Goal: Information Seeking & Learning: Find specific page/section

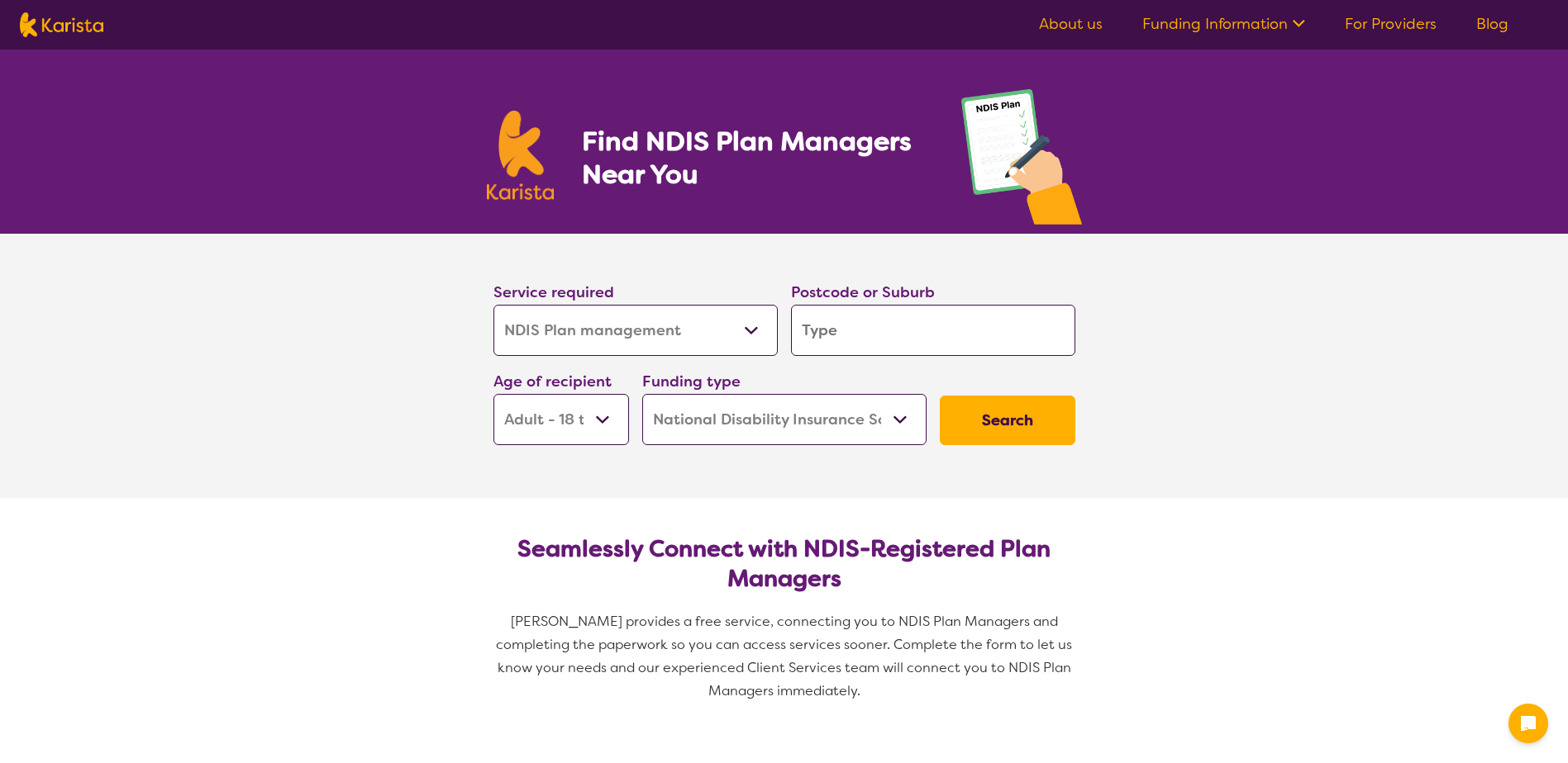
select select "NDIS Plan management"
select select "AD"
select select "NDIS"
select select "NDIS Plan management"
select select "AD"
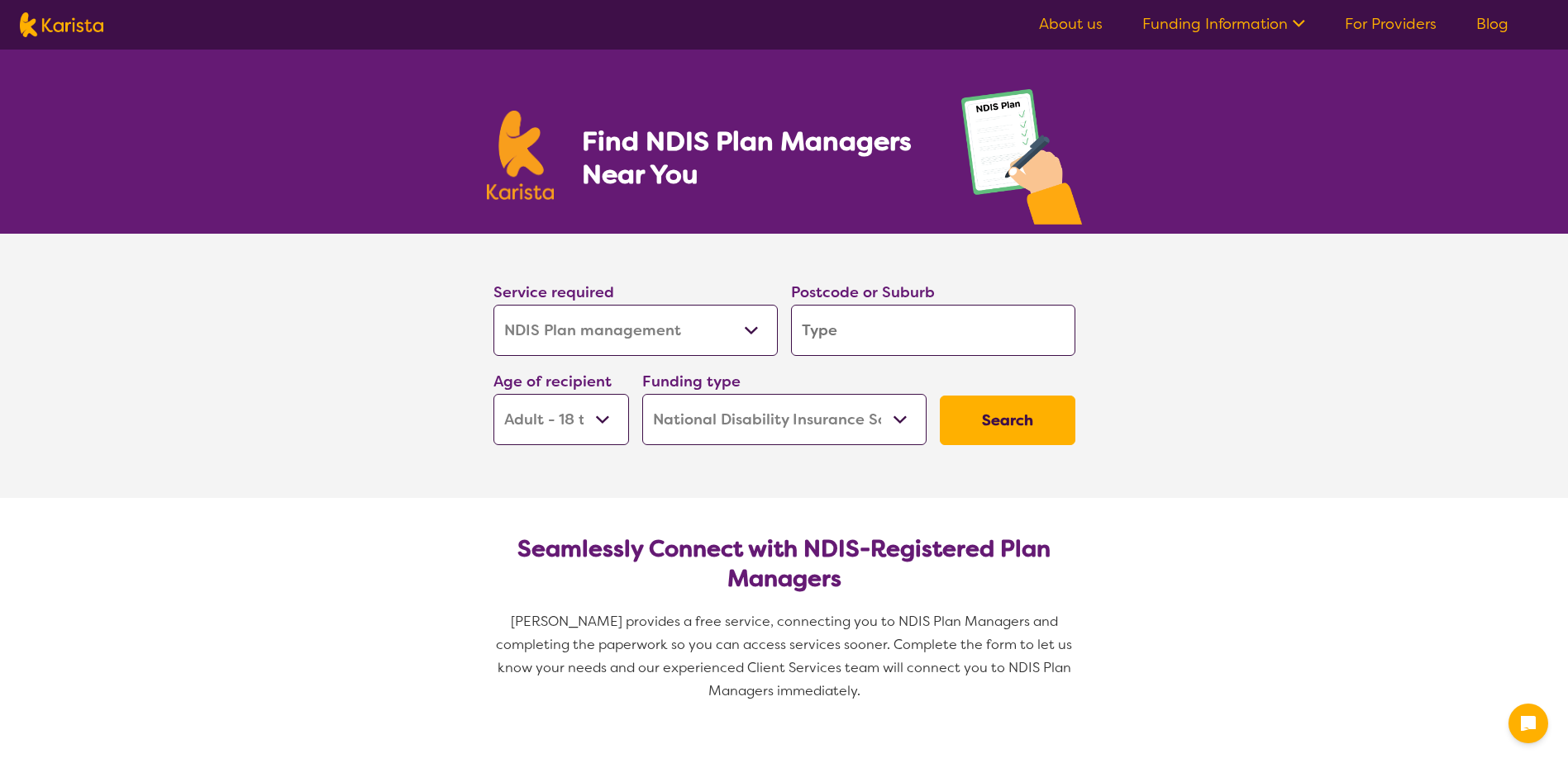
select select "NDIS"
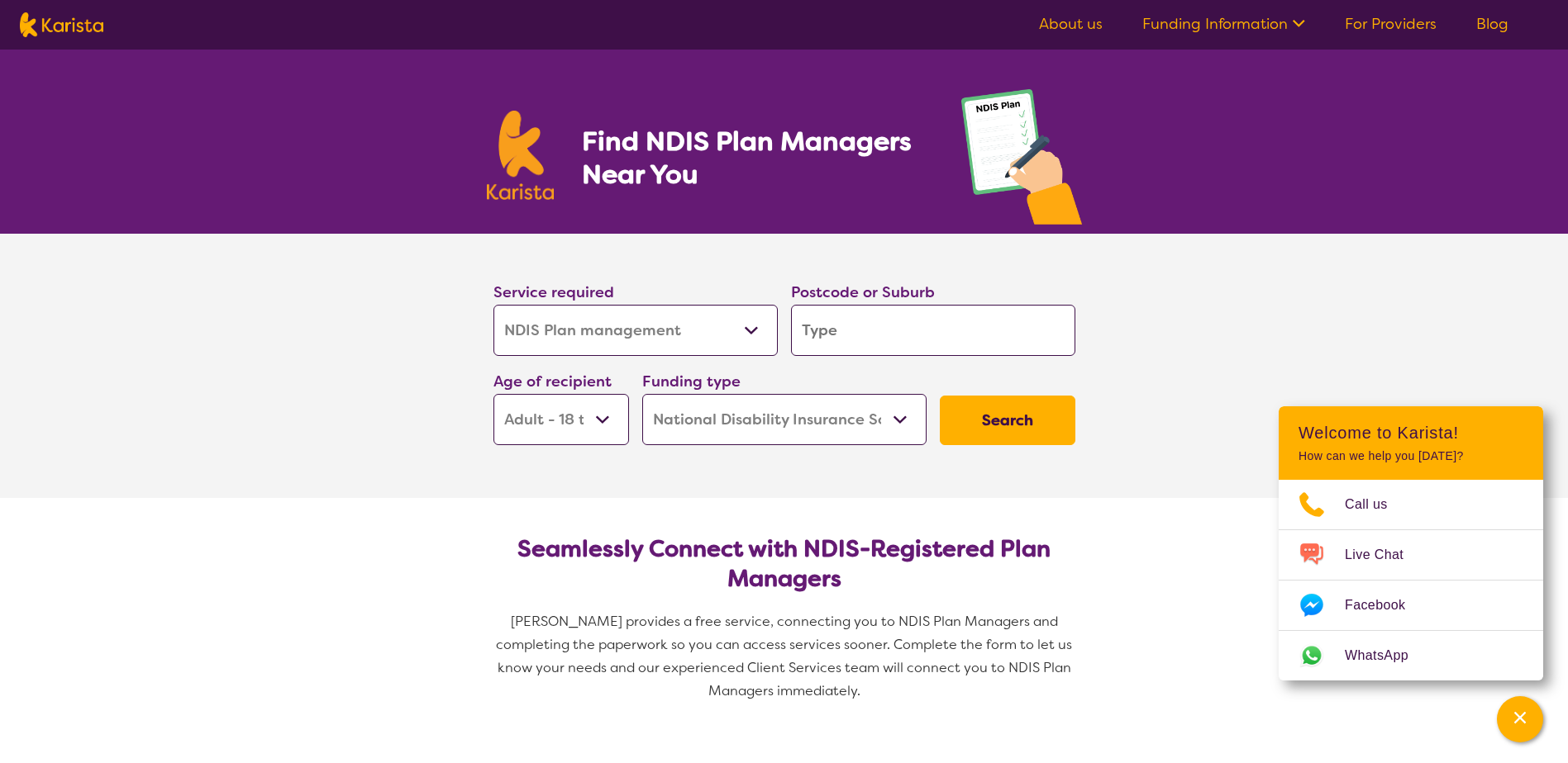
click at [747, 318] on select "Allied Health Assistant Assessment ([MEDICAL_DATA] or [MEDICAL_DATA]) Behaviour…" at bounding box center [635, 331] width 284 height 52
select select "Employment Support"
click at [493, 305] on select "Allied Health Assistant Assessment ([MEDICAL_DATA] or [MEDICAL_DATA]) Behaviour…" at bounding box center [635, 331] width 284 height 52
select select "Employment Support"
click at [939, 343] on input "search" at bounding box center [933, 331] width 284 height 52
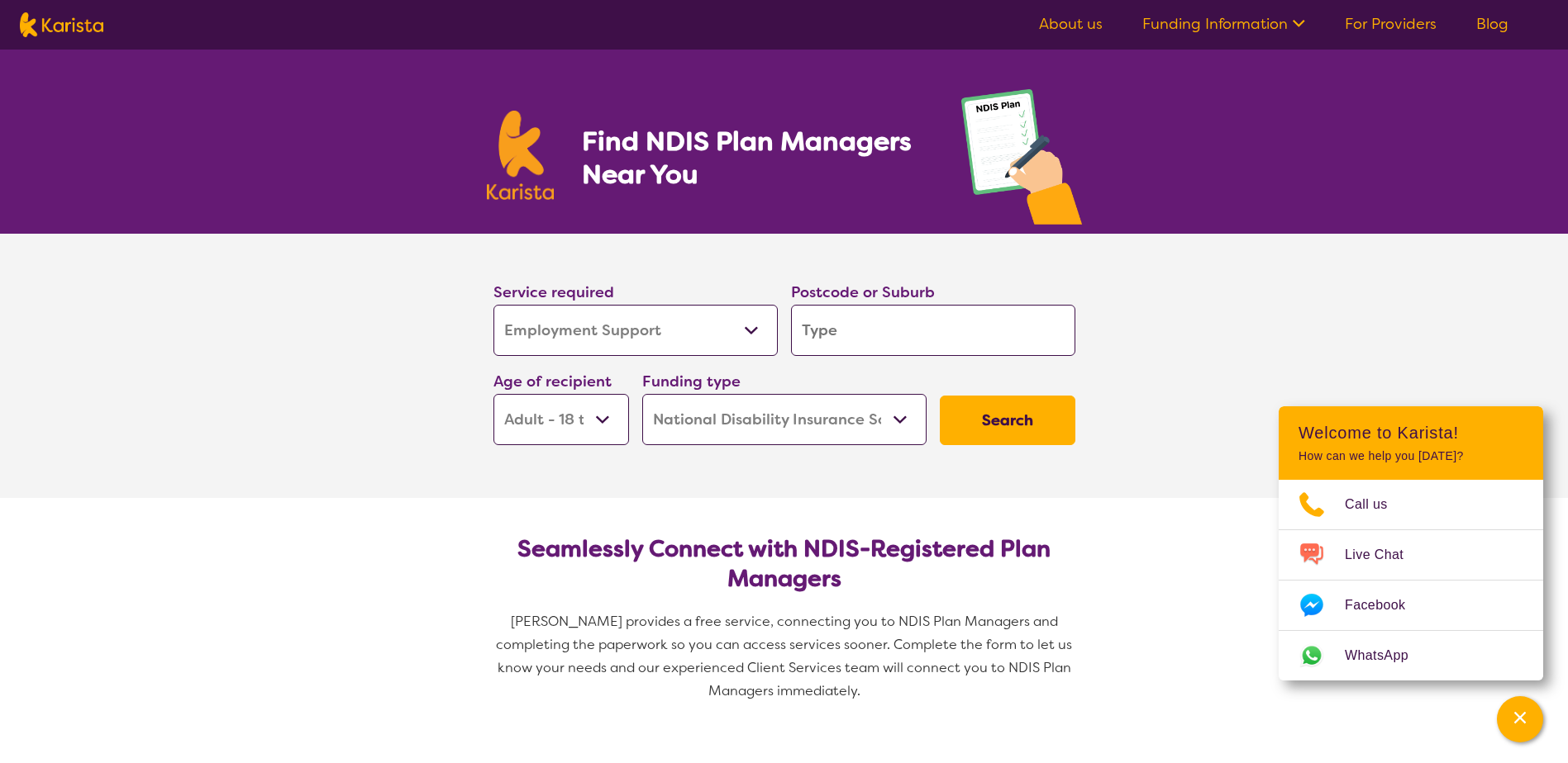
type input "3"
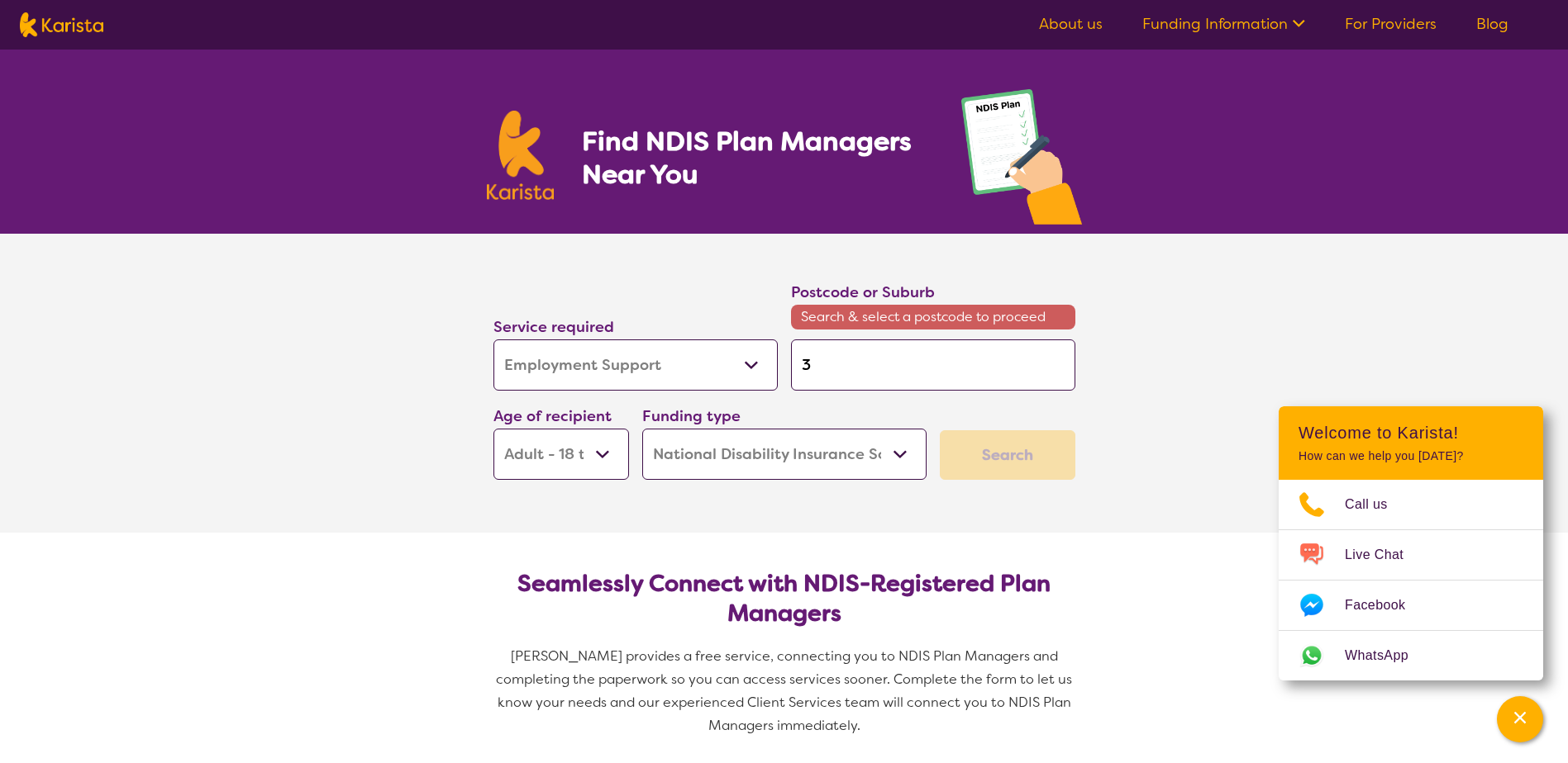
type input "30"
type input "303"
type input "3030"
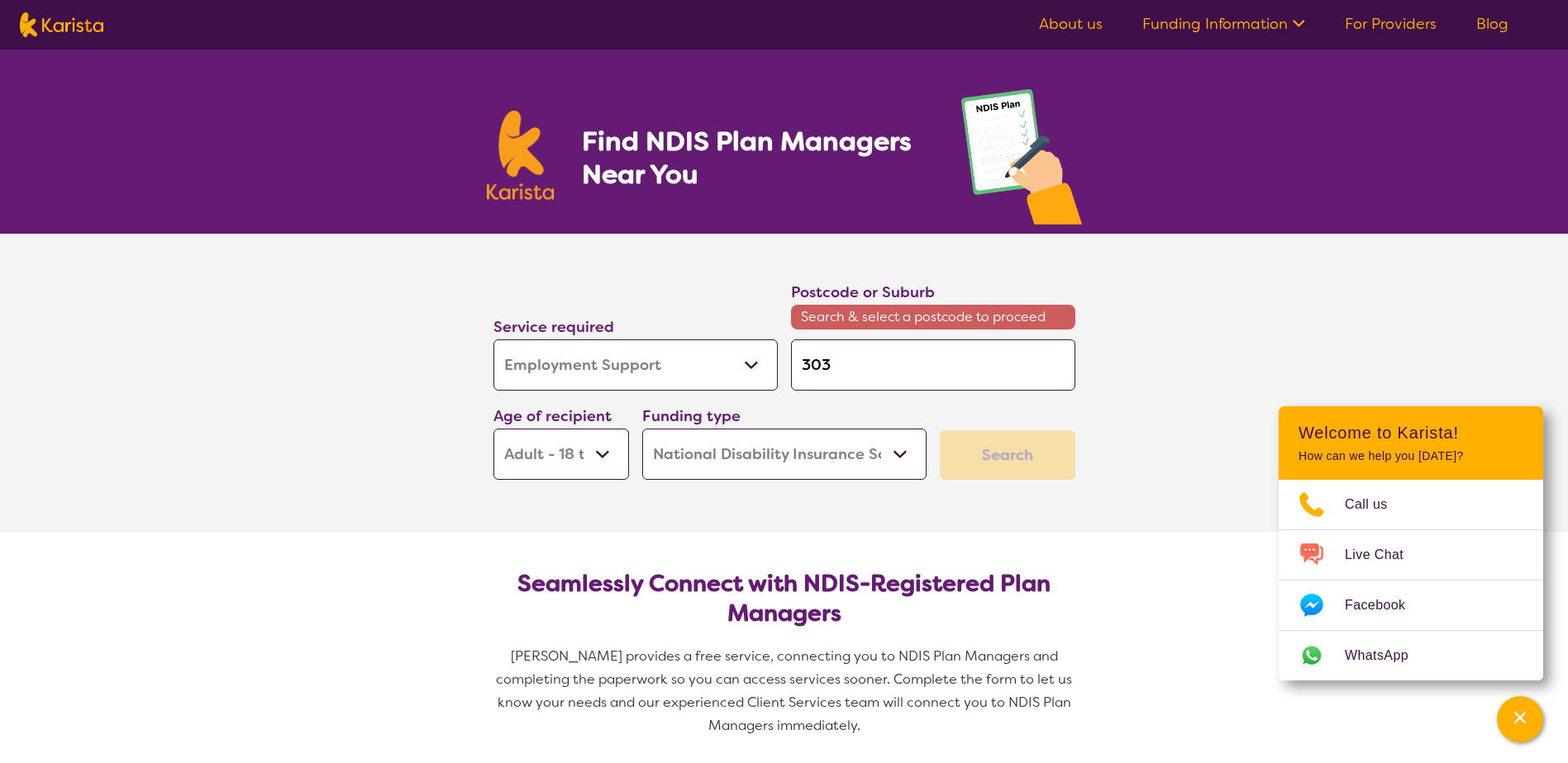
type input "3030"
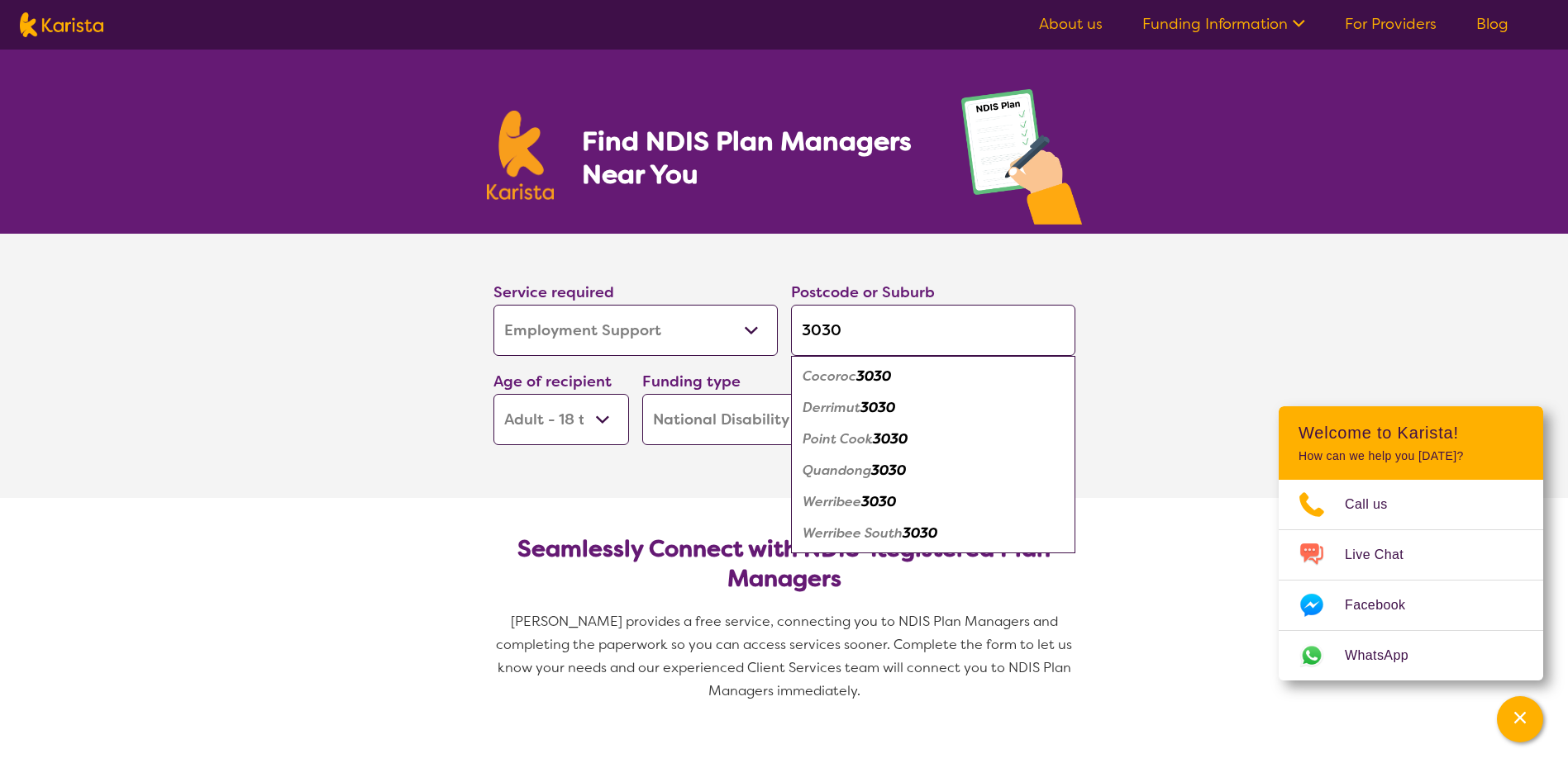
type input "3030"
click at [705, 487] on section "Service required Allied Health Assistant Assessment ([MEDICAL_DATA] or [MEDICAL…" at bounding box center [784, 366] width 661 height 264
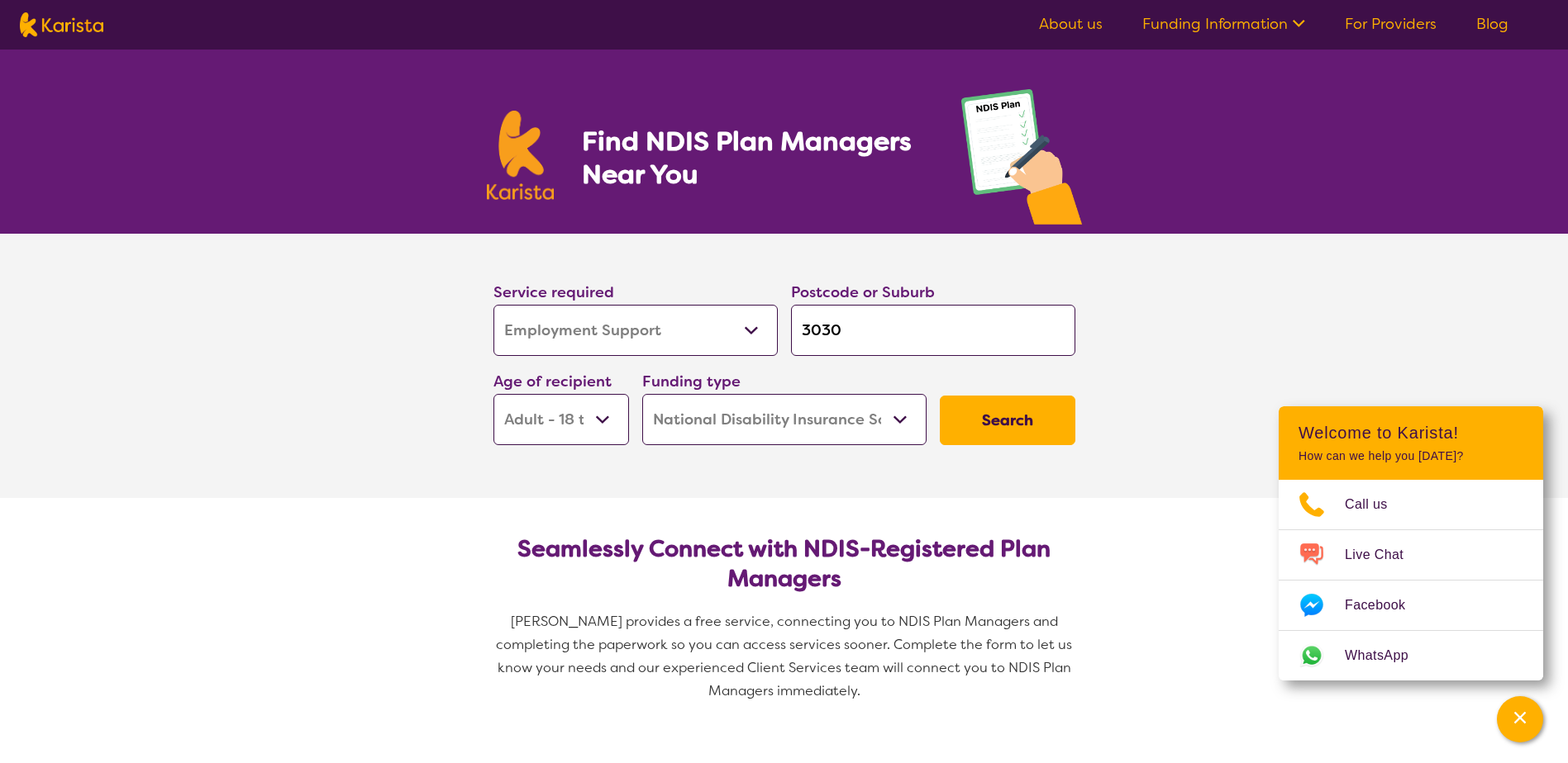
click at [979, 423] on button "Search" at bounding box center [1007, 421] width 136 height 50
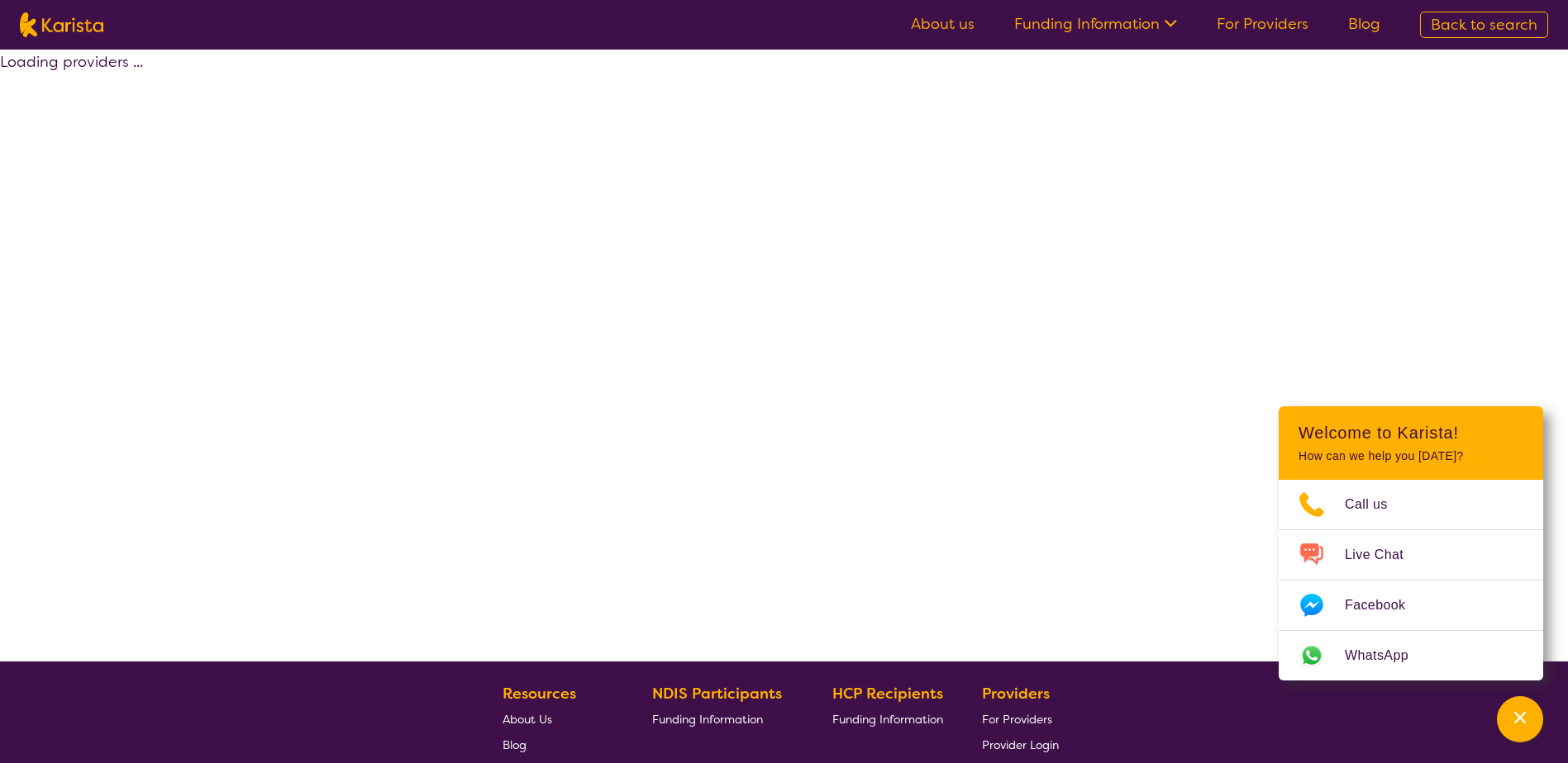
select select "by_score"
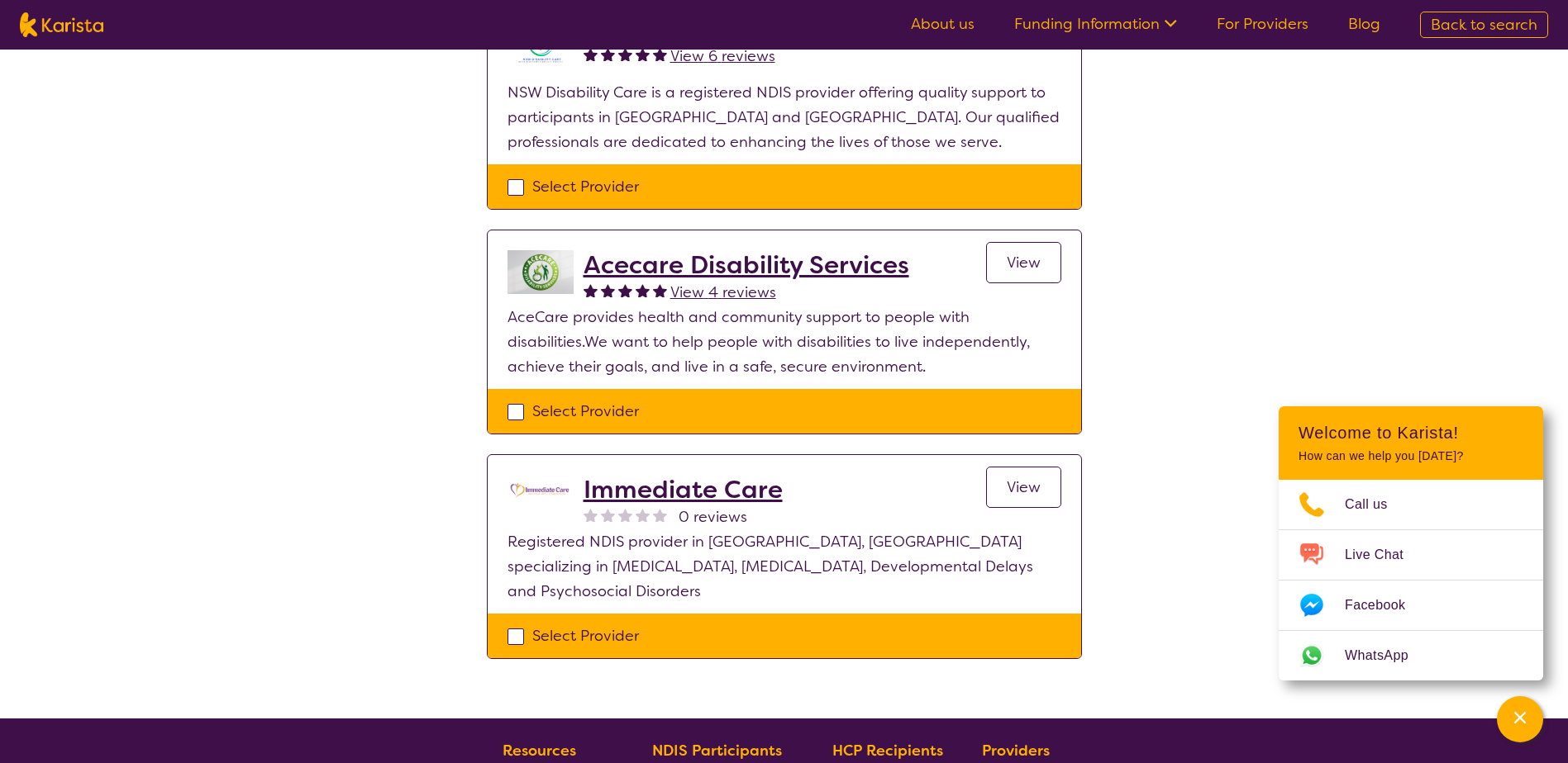
scroll to position [495, 0]
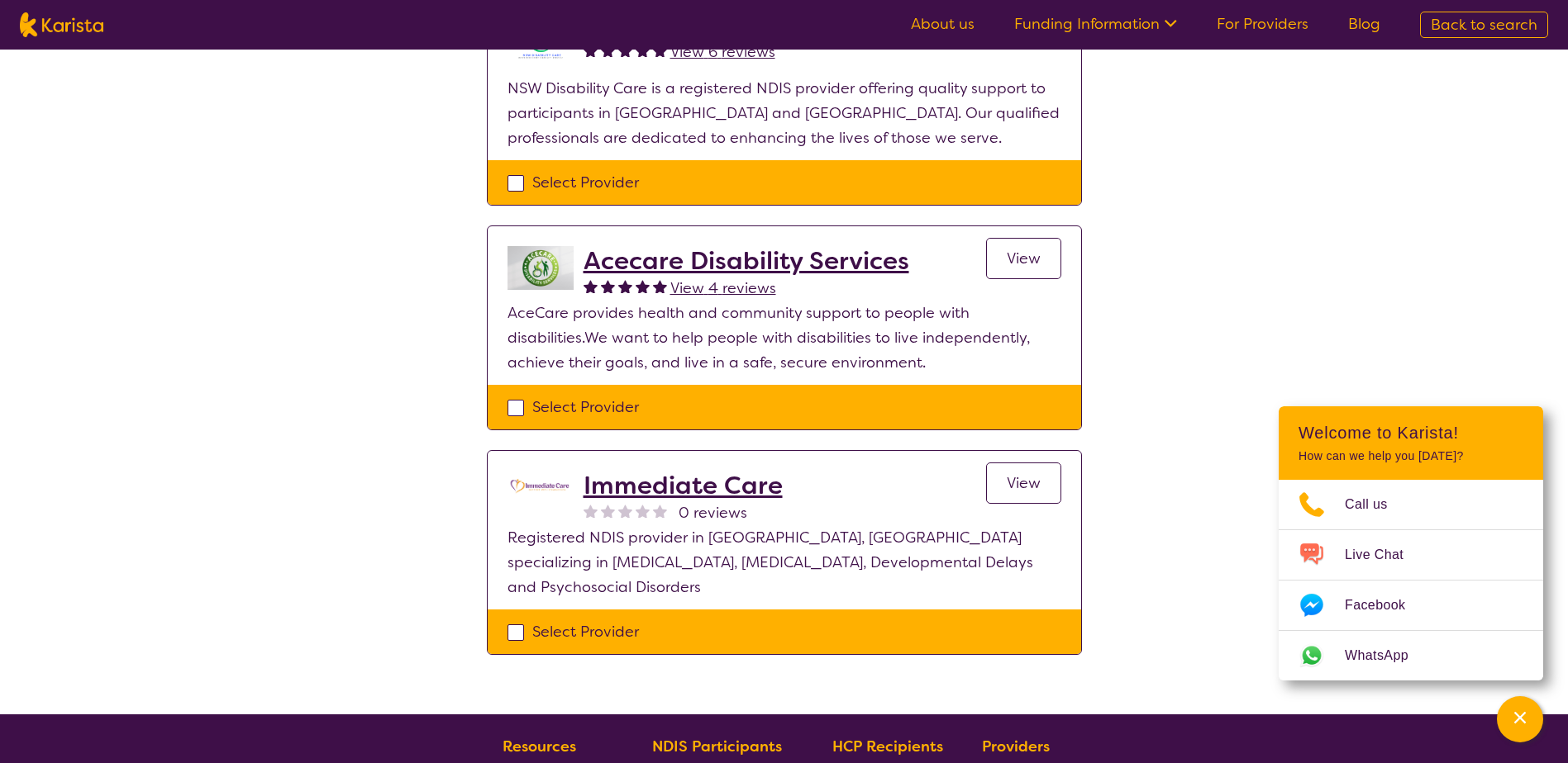
click at [739, 487] on h2 "Immediate Care" at bounding box center [683, 486] width 200 height 30
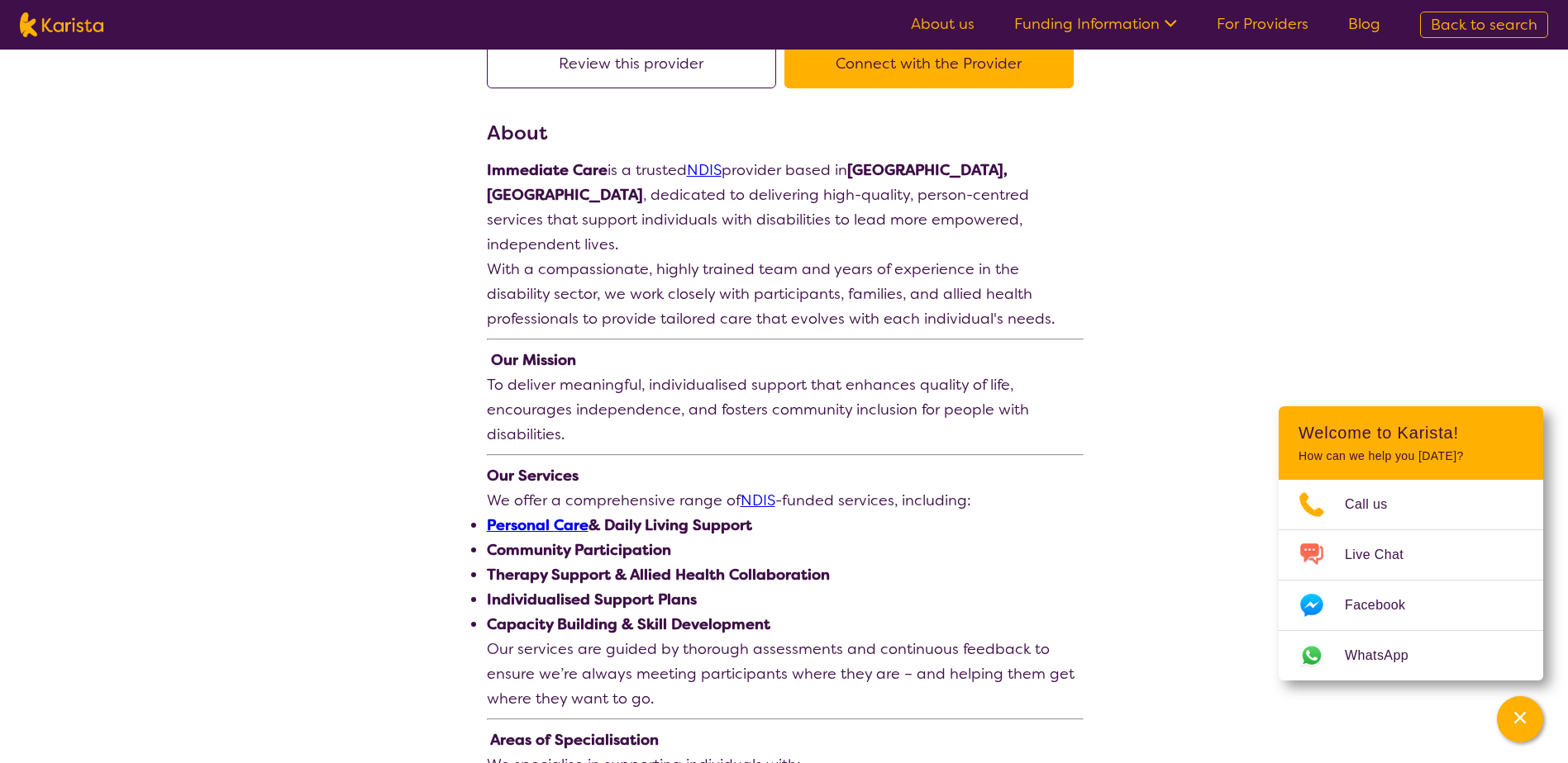
scroll to position [165, 0]
